Goal: Task Accomplishment & Management: Manage account settings

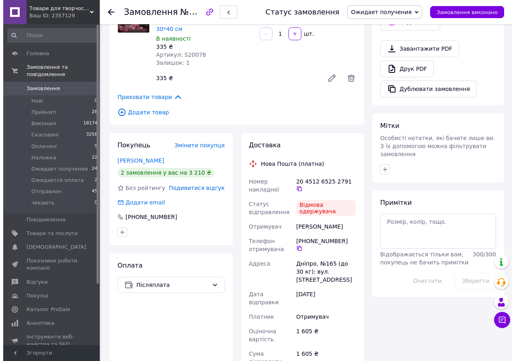
scroll to position [251, 0]
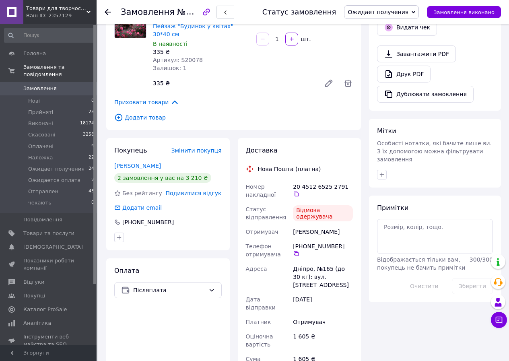
click at [186, 190] on span "Подивитися відгук" at bounding box center [194, 193] width 56 height 6
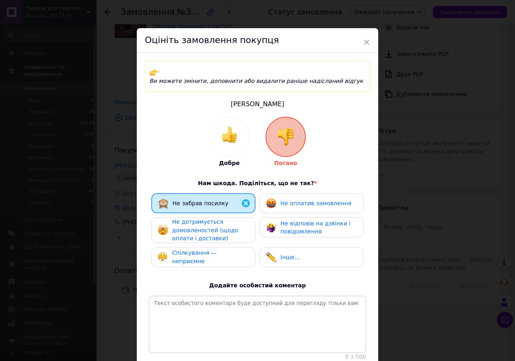
drag, startPoint x: 306, startPoint y: 195, endPoint x: 284, endPoint y: 195, distance: 22.9
click at [306, 200] on span "Не оплатив замовлення" at bounding box center [315, 203] width 71 height 6
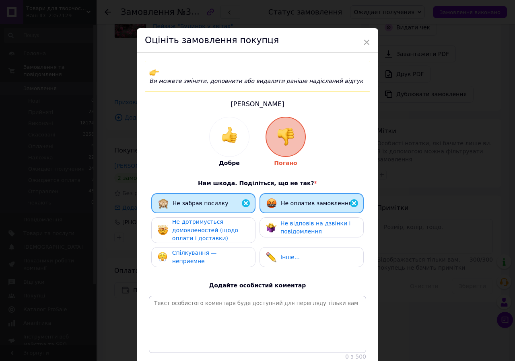
click at [197, 218] on span "Не дотримується домовленостей (щодо оплати і доставки)" at bounding box center [205, 229] width 66 height 23
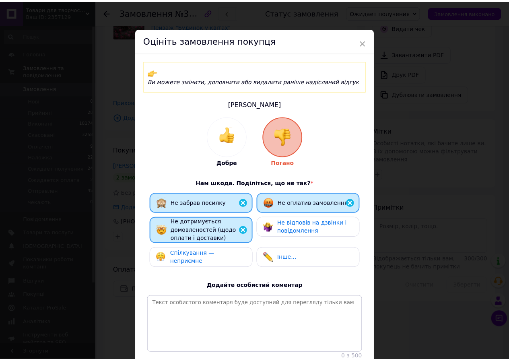
scroll to position [58, 0]
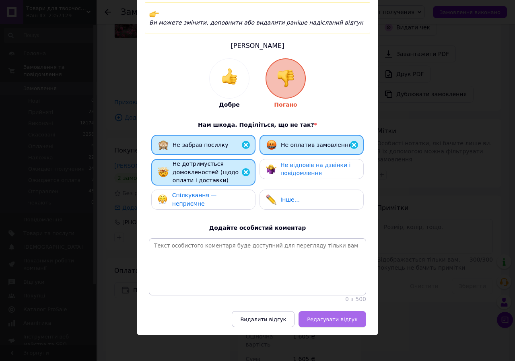
click at [325, 323] on button "Редагувати відгук" at bounding box center [332, 319] width 68 height 16
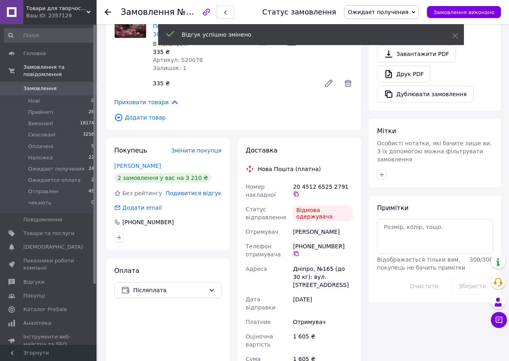
scroll to position [211, 0]
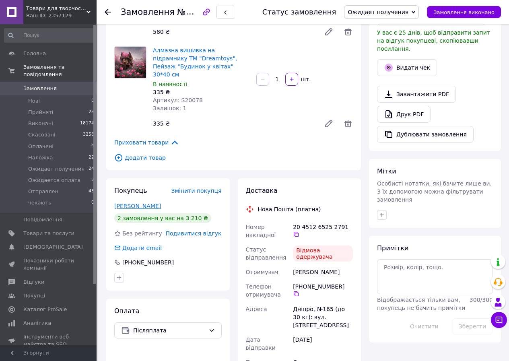
click at [134, 203] on link "Піткевич Анасатсія" at bounding box center [137, 206] width 47 height 6
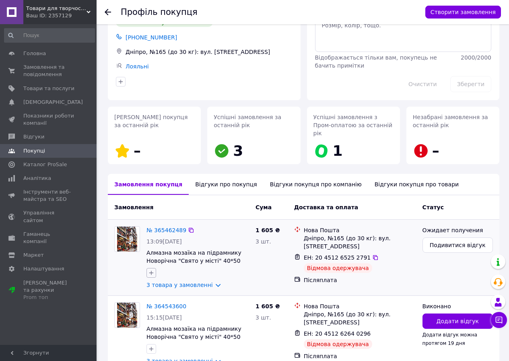
scroll to position [78, 0]
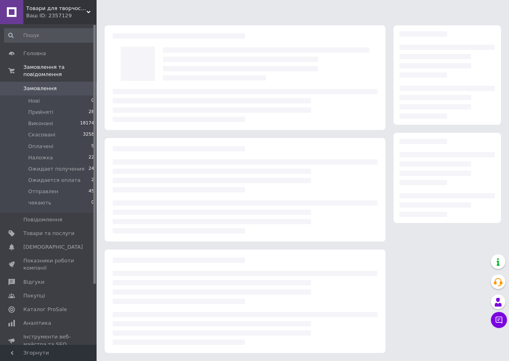
scroll to position [7, 0]
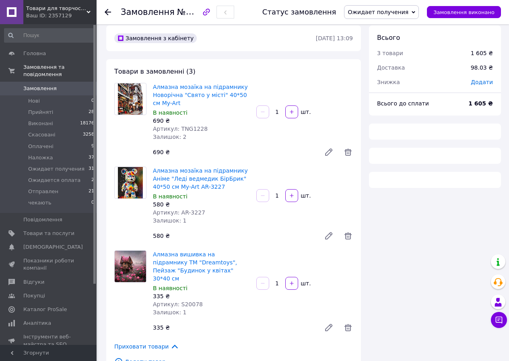
click at [393, 10] on span "Ожидает получения" at bounding box center [378, 12] width 61 height 6
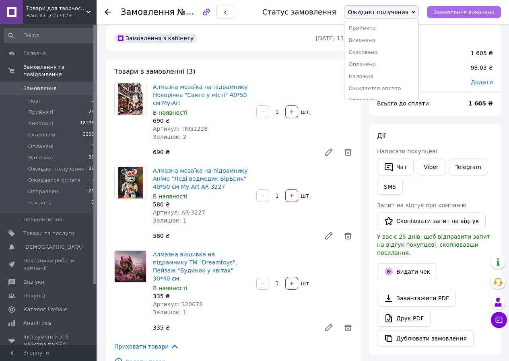
click at [461, 15] on span "Замовлення виконано" at bounding box center [463, 12] width 61 height 6
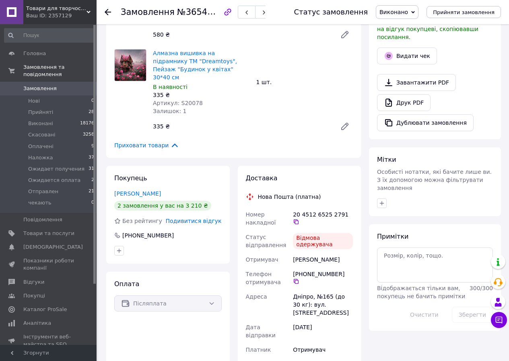
scroll to position [128, 0]
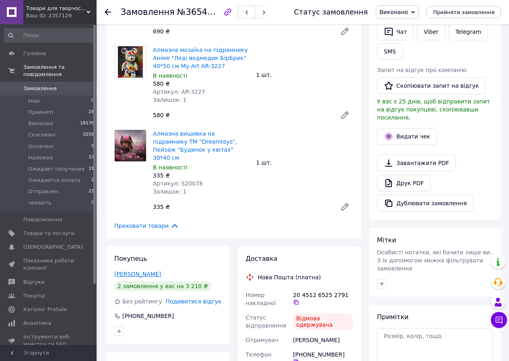
click at [140, 271] on link "Піткевич Анасатсія" at bounding box center [137, 274] width 47 height 6
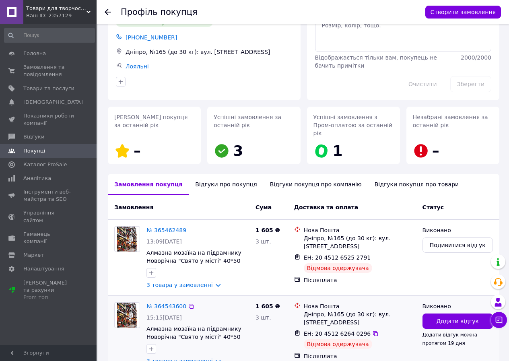
scroll to position [78, 0]
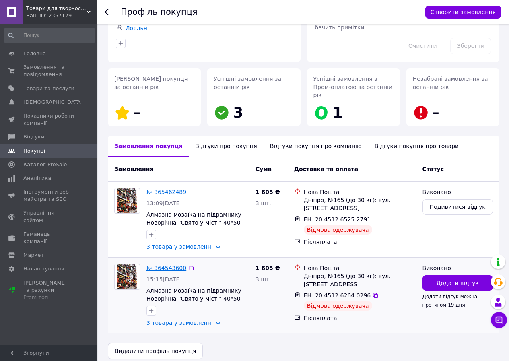
click at [162, 265] on link "№ 364543600" at bounding box center [166, 268] width 40 height 6
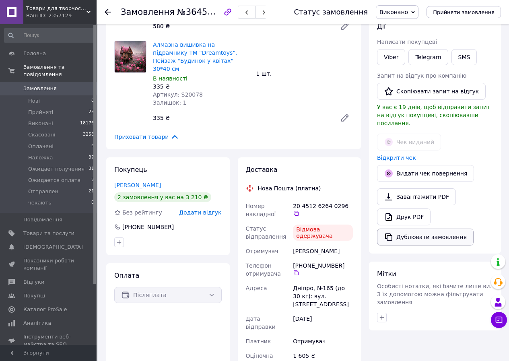
scroll to position [90, 0]
click at [415, 165] on button "Видати чек повернення" at bounding box center [425, 173] width 97 height 17
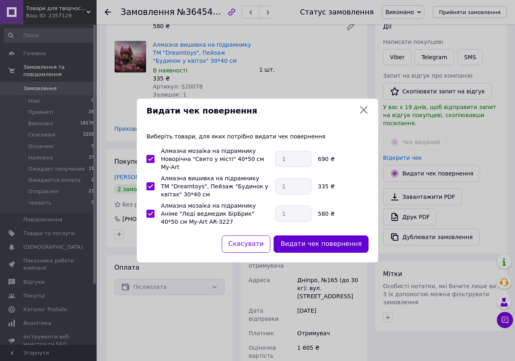
click at [311, 245] on button "Видати чек повернення" at bounding box center [321, 243] width 95 height 17
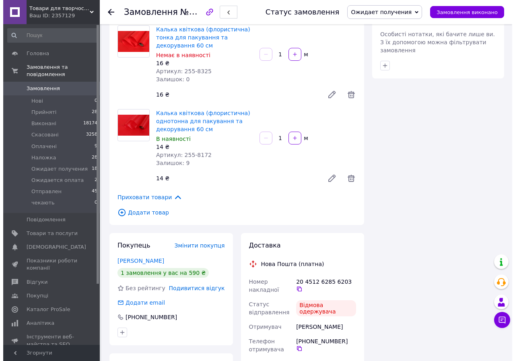
scroll to position [563, 0]
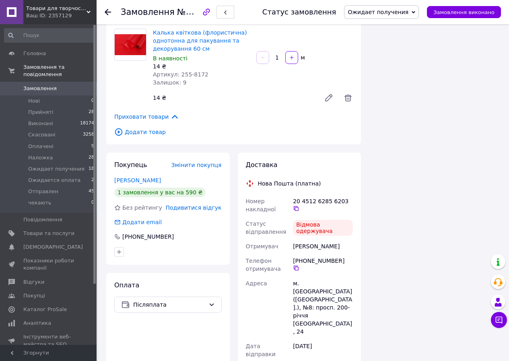
click at [201, 204] on span "Подивитися відгук" at bounding box center [194, 207] width 56 height 6
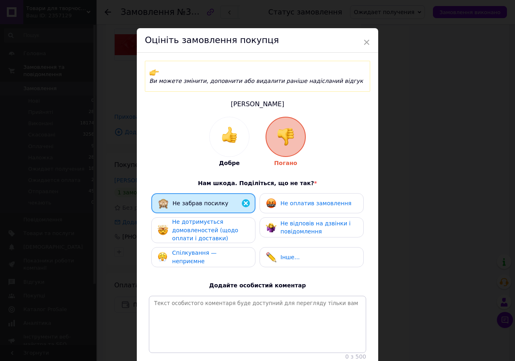
click at [288, 200] on span "Не оплатив замовлення" at bounding box center [315, 203] width 71 height 6
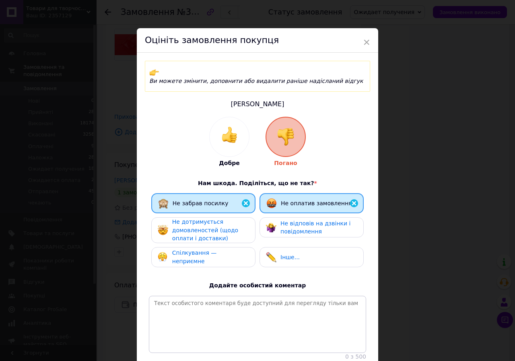
click at [206, 222] on span "Не дотримується домовленостей (щодо оплати і доставки)" at bounding box center [205, 229] width 66 height 23
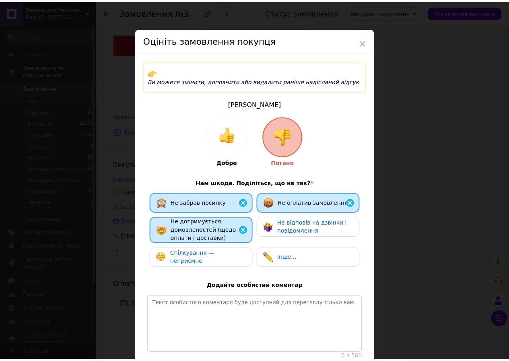
scroll to position [58, 0]
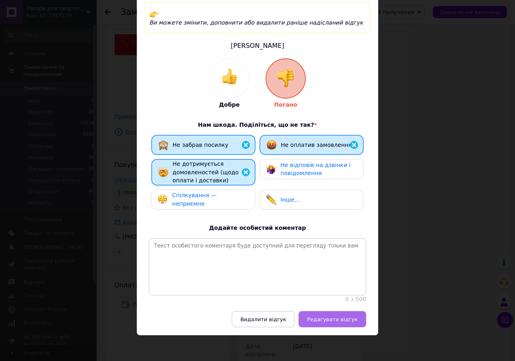
click at [341, 317] on span "Редагувати відгук" at bounding box center [332, 319] width 51 height 6
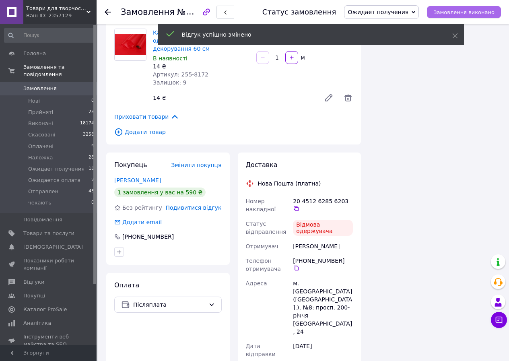
click at [455, 10] on span "Замовлення виконано" at bounding box center [463, 12] width 61 height 6
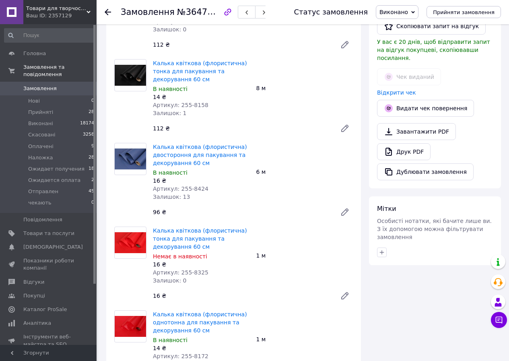
scroll to position [161, 0]
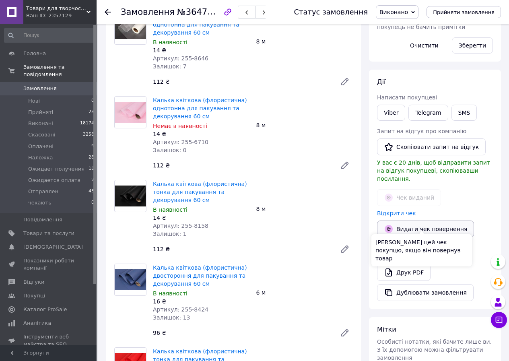
click at [432, 222] on button "Видати чек повернення" at bounding box center [425, 228] width 97 height 17
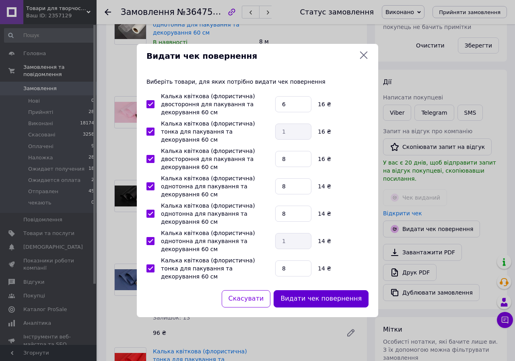
click at [349, 290] on button "Видати чек повернення" at bounding box center [321, 298] width 95 height 17
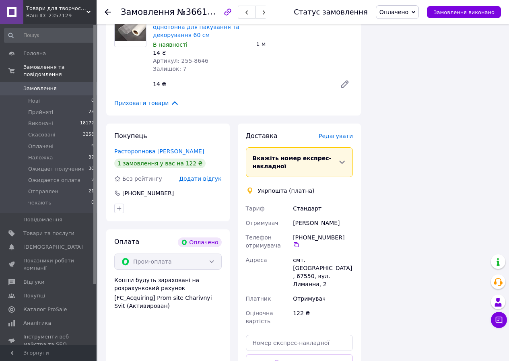
scroll to position [721, 0]
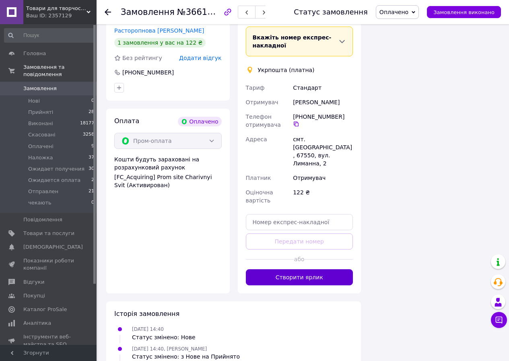
click at [302, 269] on button "Створити ярлик" at bounding box center [299, 277] width 107 height 16
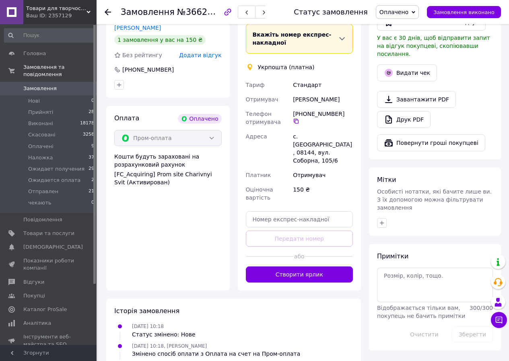
scroll to position [223, 0]
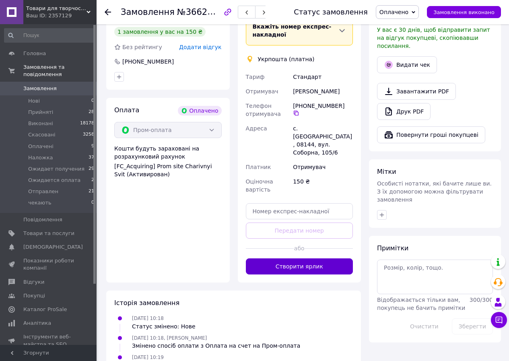
click at [319, 258] on button "Створити ярлик" at bounding box center [299, 266] width 107 height 16
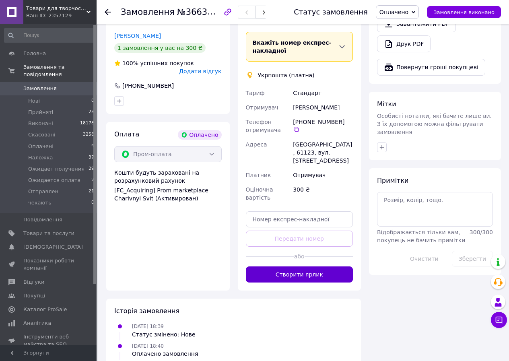
scroll to position [333, 0]
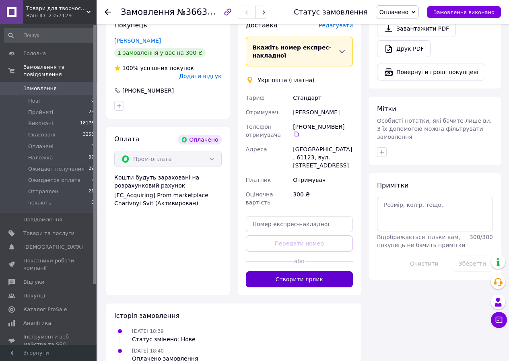
click at [306, 273] on button "Створити ярлик" at bounding box center [299, 279] width 107 height 16
